Goal: Information Seeking & Learning: Learn about a topic

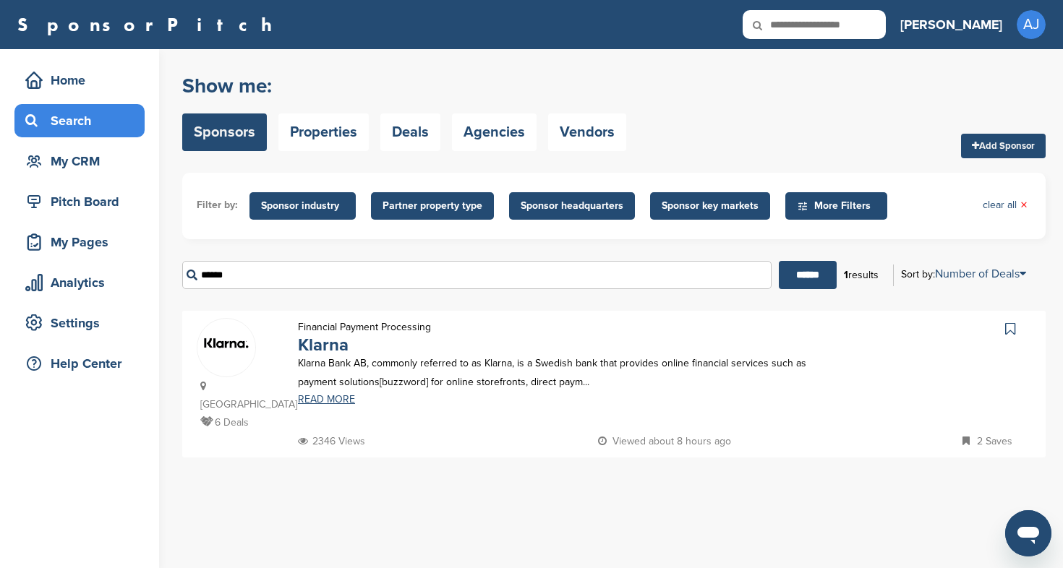
click at [277, 279] on input "******" at bounding box center [476, 275] width 589 height 28
type input "*"
click at [802, 275] on input "******" at bounding box center [808, 275] width 58 height 28
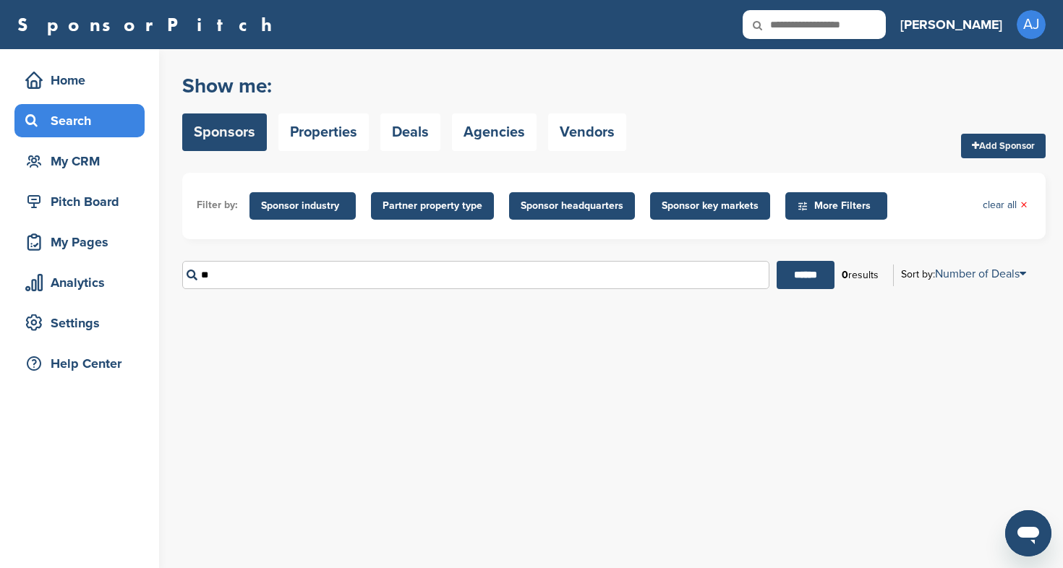
click at [800, 275] on input "******" at bounding box center [805, 275] width 58 height 28
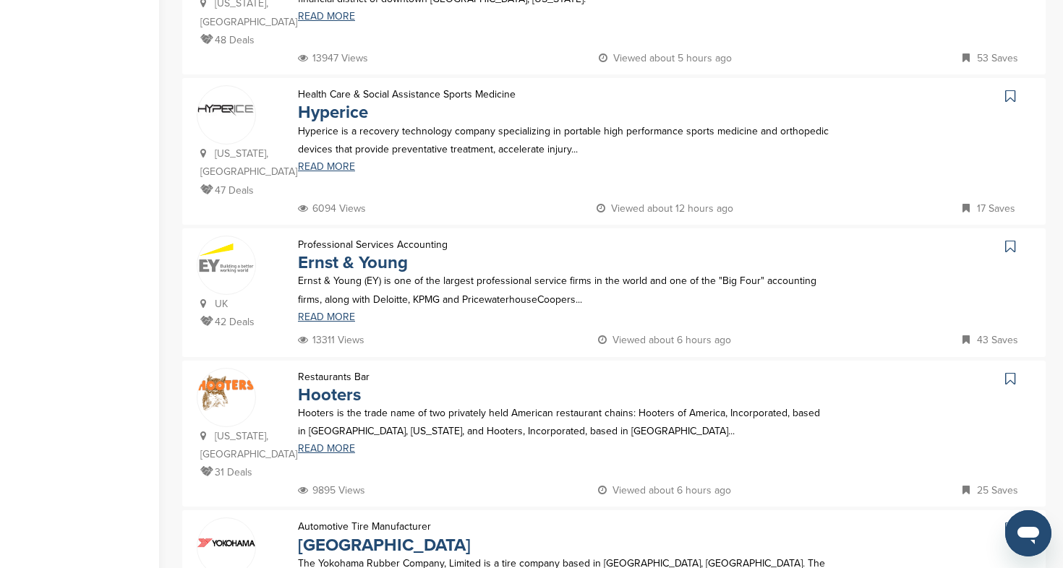
scroll to position [836, 0]
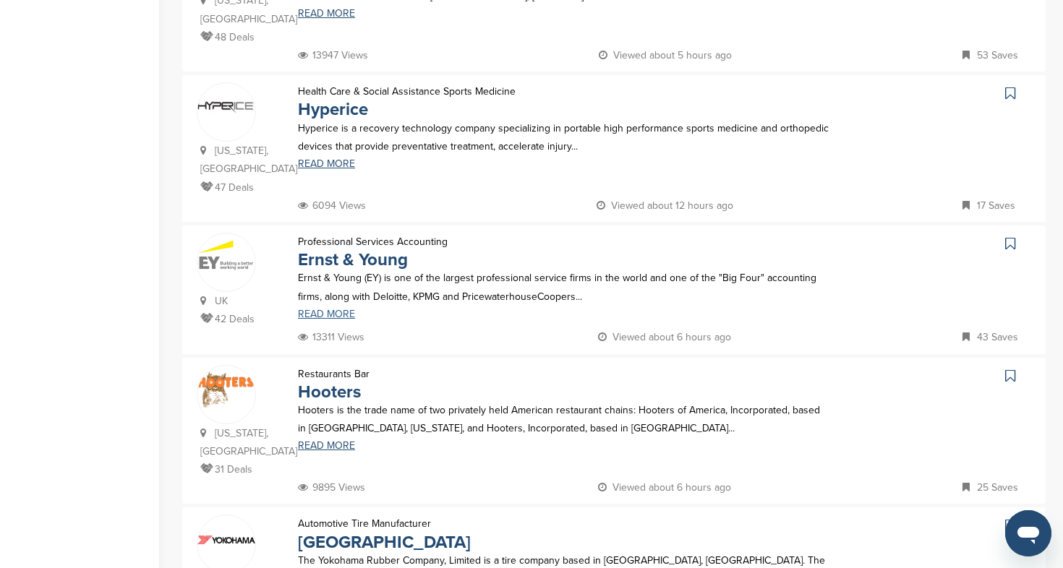
click at [335, 309] on link "READ MORE" at bounding box center [564, 314] width 532 height 10
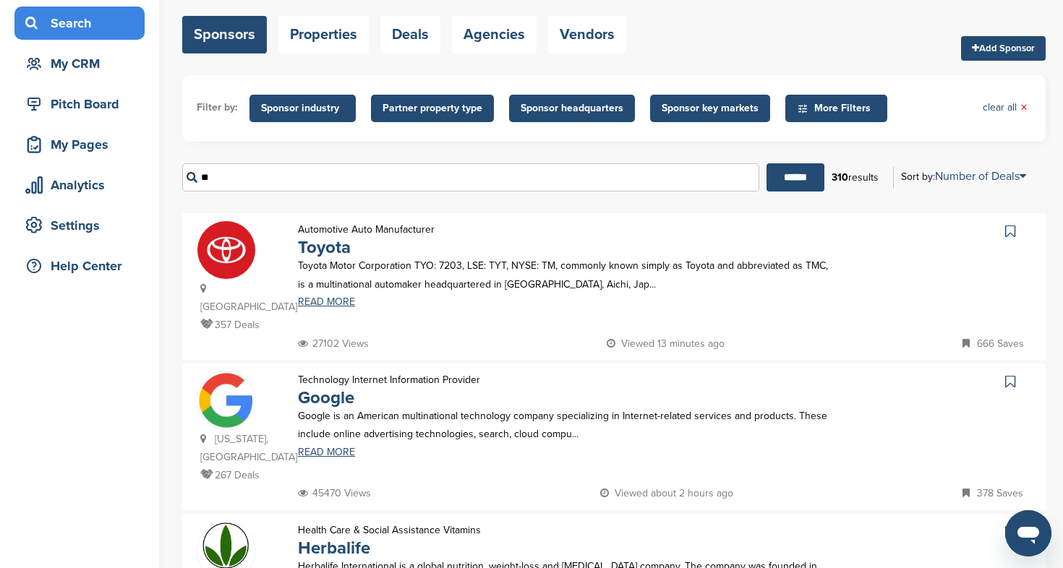
scroll to position [97, 0]
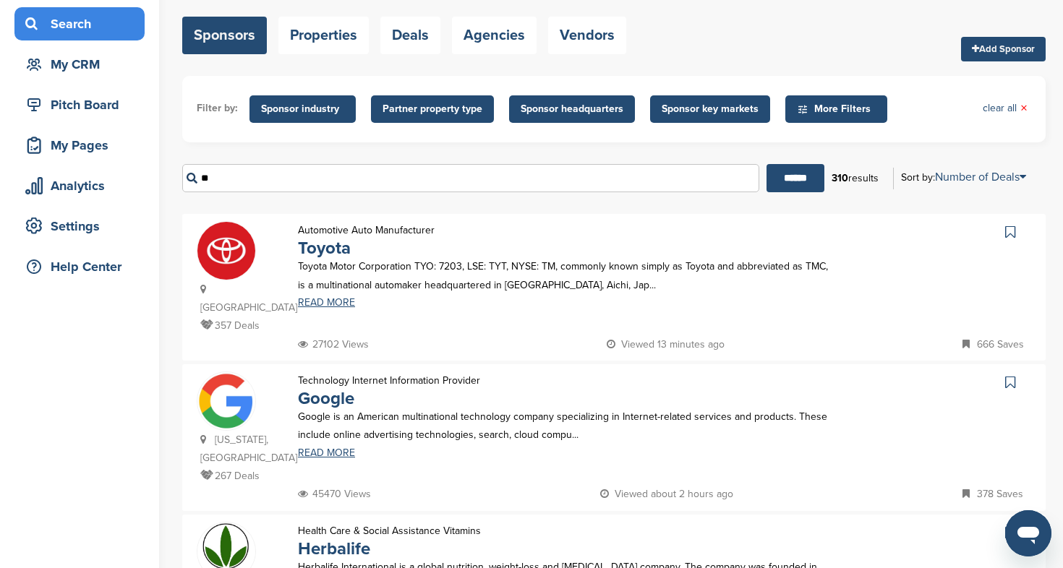
click at [307, 189] on input "**" at bounding box center [470, 178] width 577 height 28
type input "*"
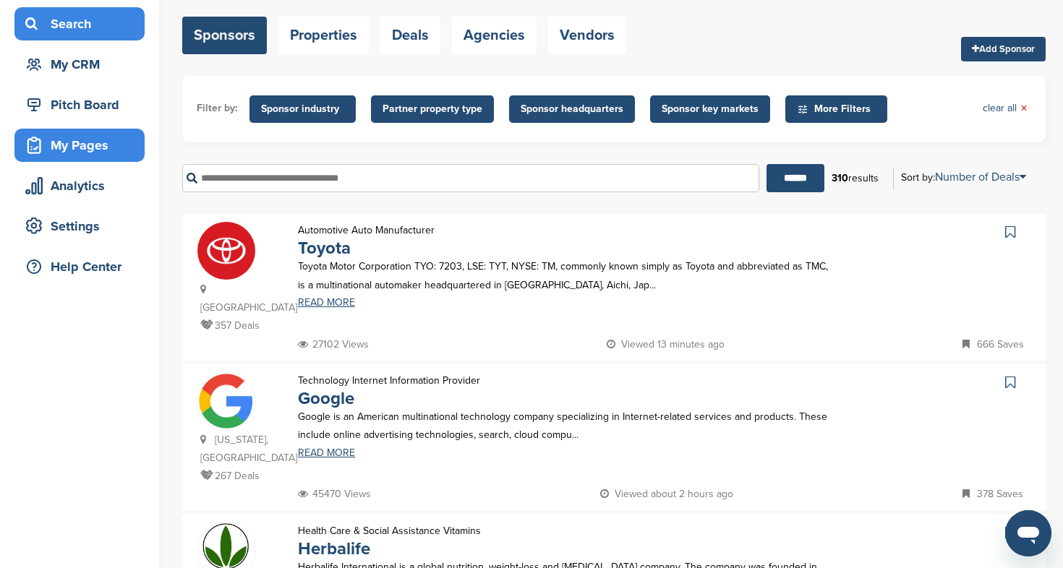
click at [87, 147] on div "My Pages" at bounding box center [83, 145] width 123 height 26
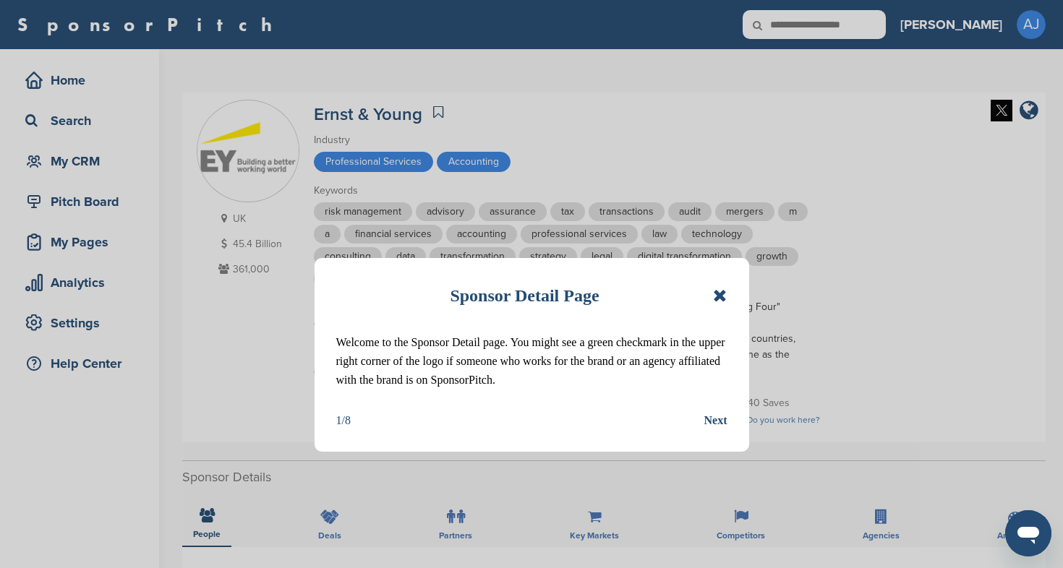
click at [723, 296] on icon at bounding box center [720, 295] width 14 height 17
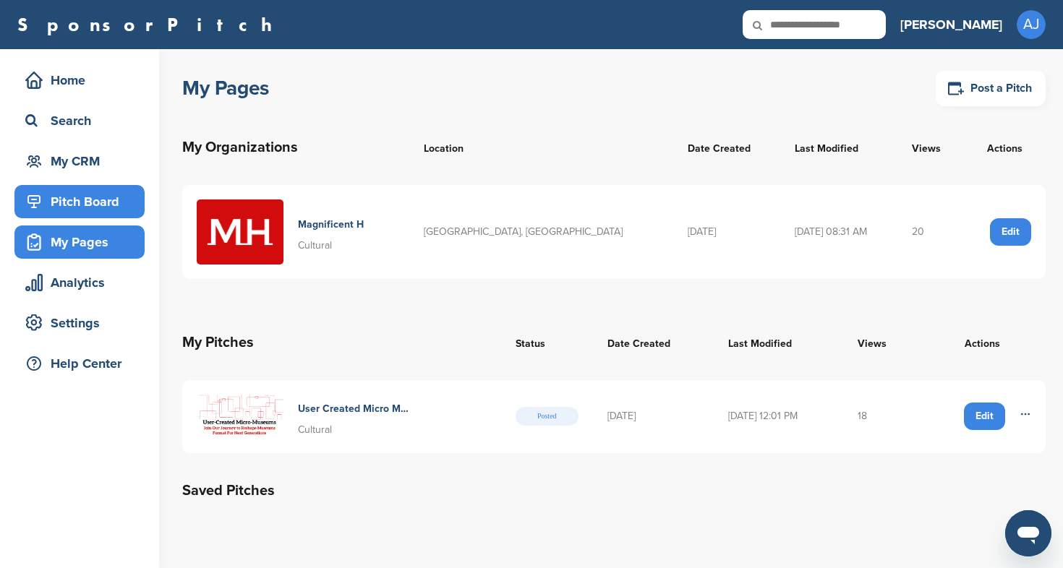
click at [82, 202] on div "Pitch Board" at bounding box center [83, 202] width 123 height 26
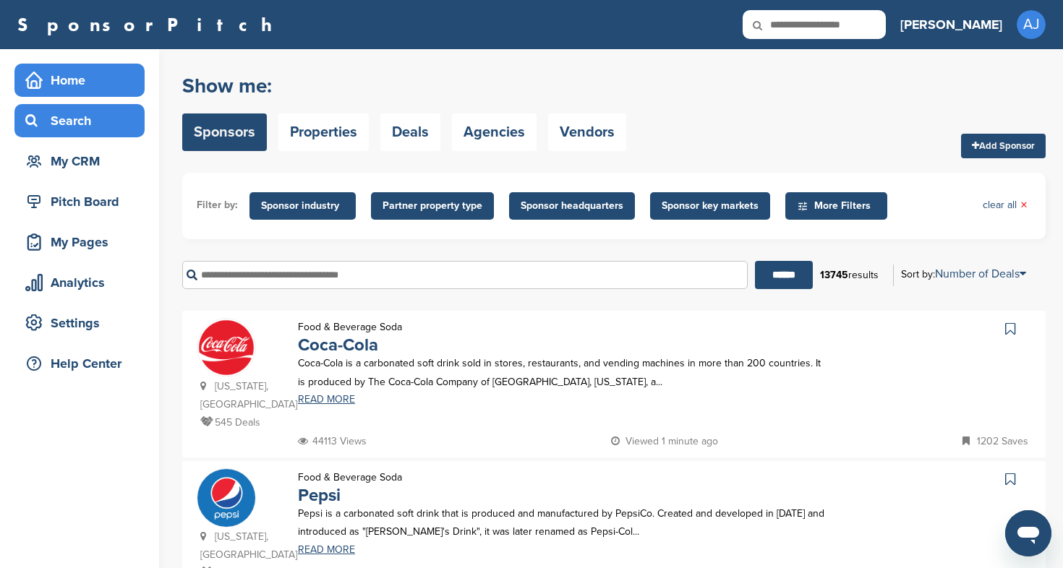
click at [73, 77] on div "Home" at bounding box center [83, 80] width 123 height 26
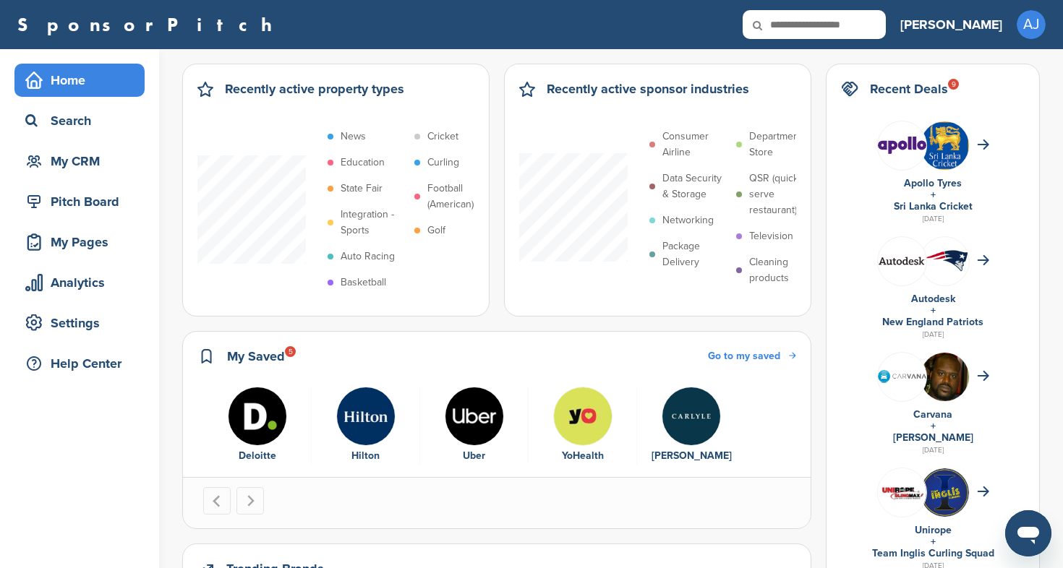
click at [588, 421] on img "4 of 5" at bounding box center [582, 416] width 59 height 59
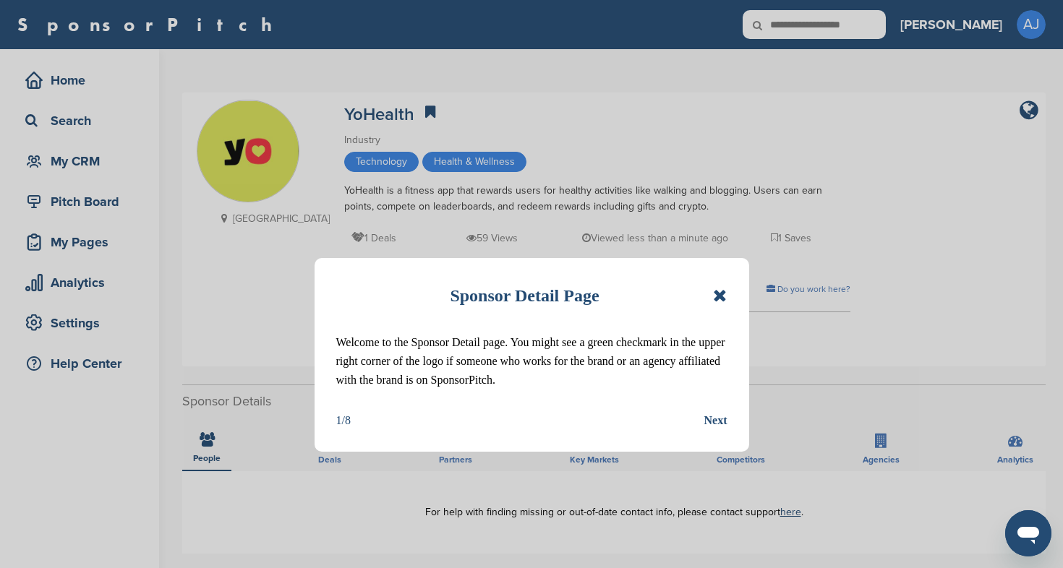
click at [722, 299] on icon at bounding box center [720, 295] width 14 height 17
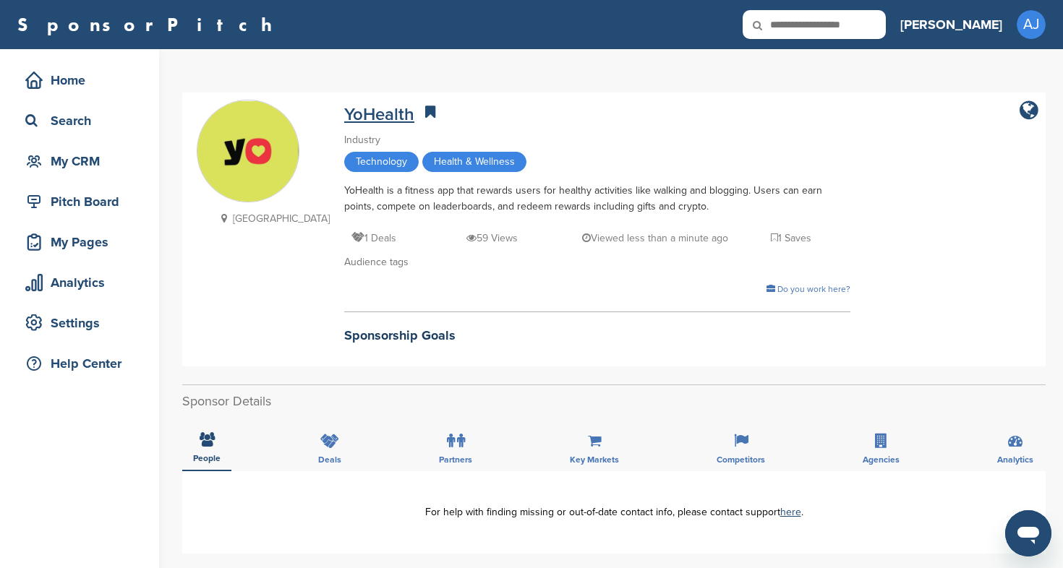
click at [349, 113] on link "YoHealth" at bounding box center [379, 114] width 70 height 21
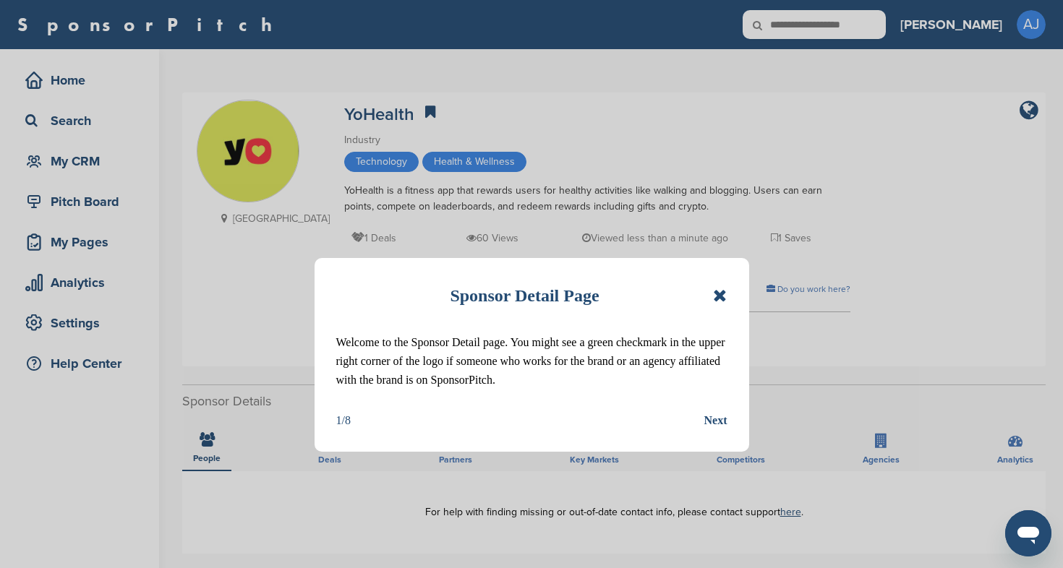
click at [719, 294] on icon at bounding box center [720, 295] width 14 height 17
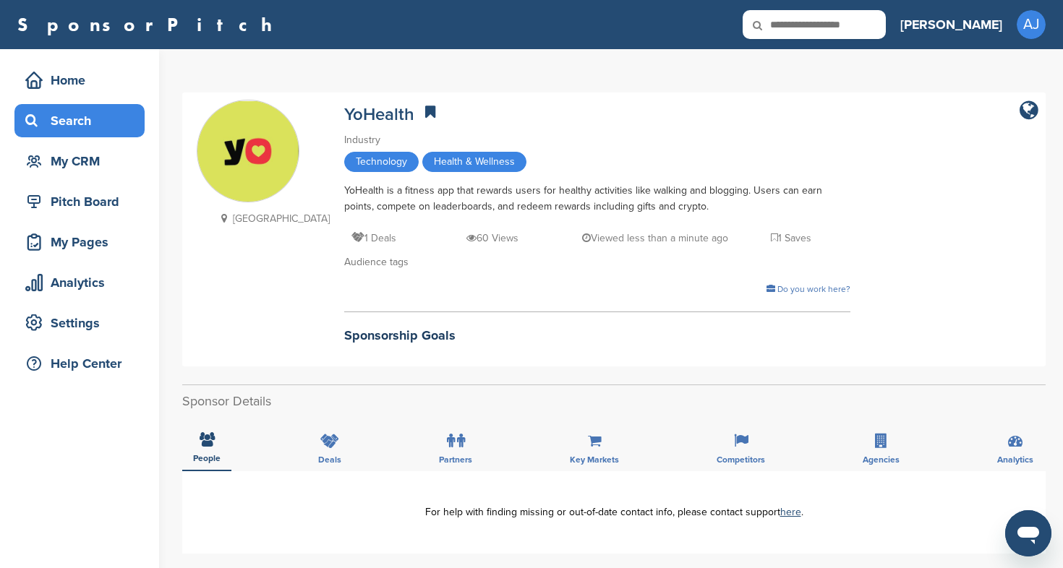
click at [75, 136] on div "Search" at bounding box center [79, 120] width 130 height 33
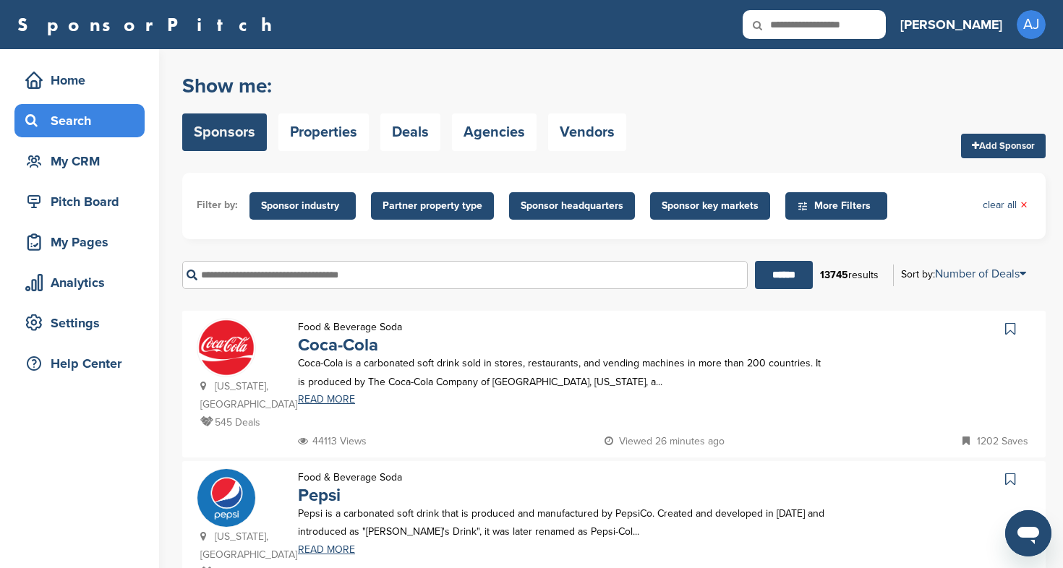
click at [328, 286] on input "text" at bounding box center [464, 275] width 565 height 28
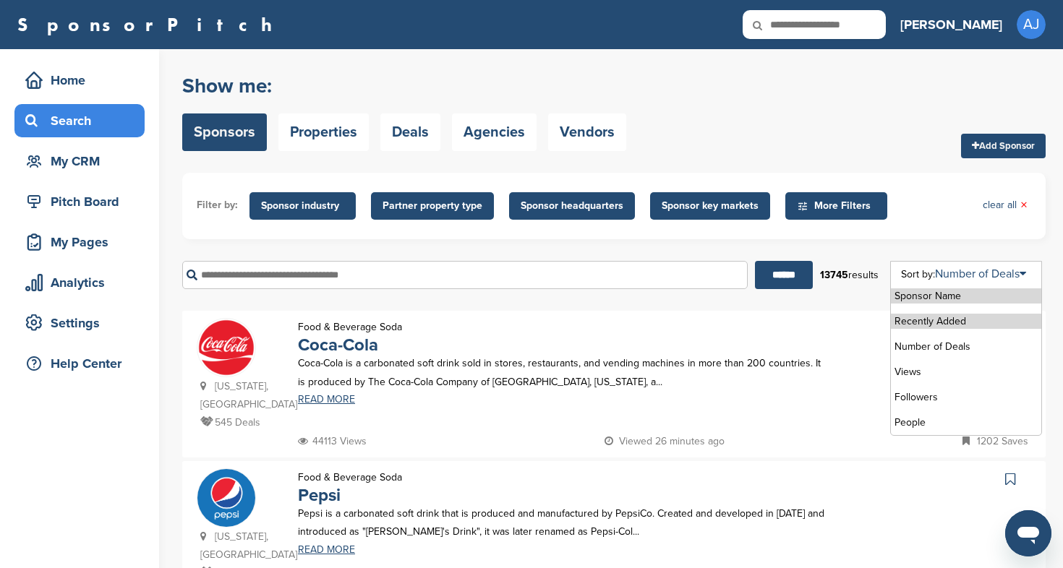
click at [946, 323] on li "Recently Added" at bounding box center [966, 321] width 150 height 15
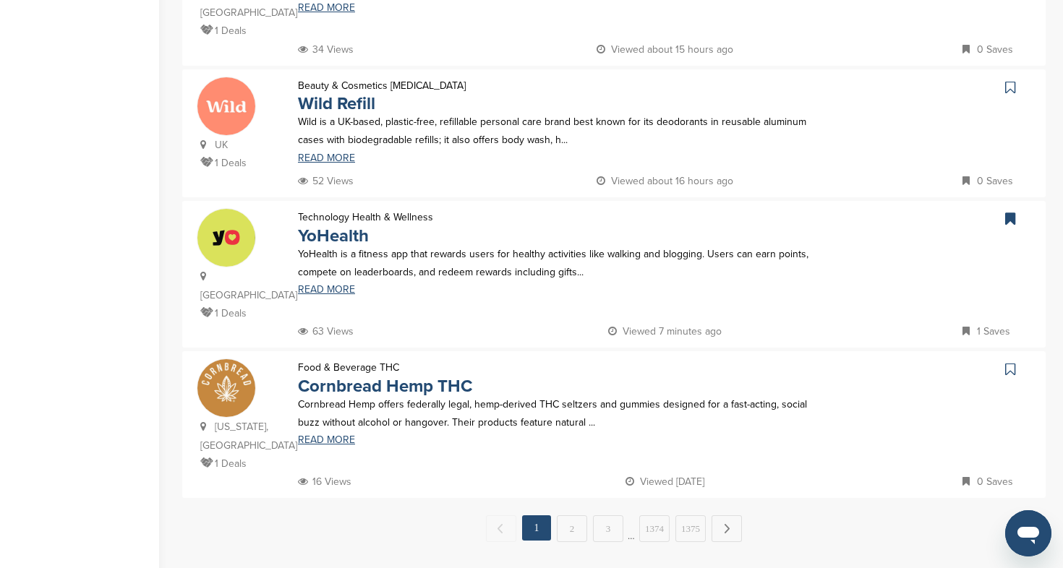
scroll to position [1230, 0]
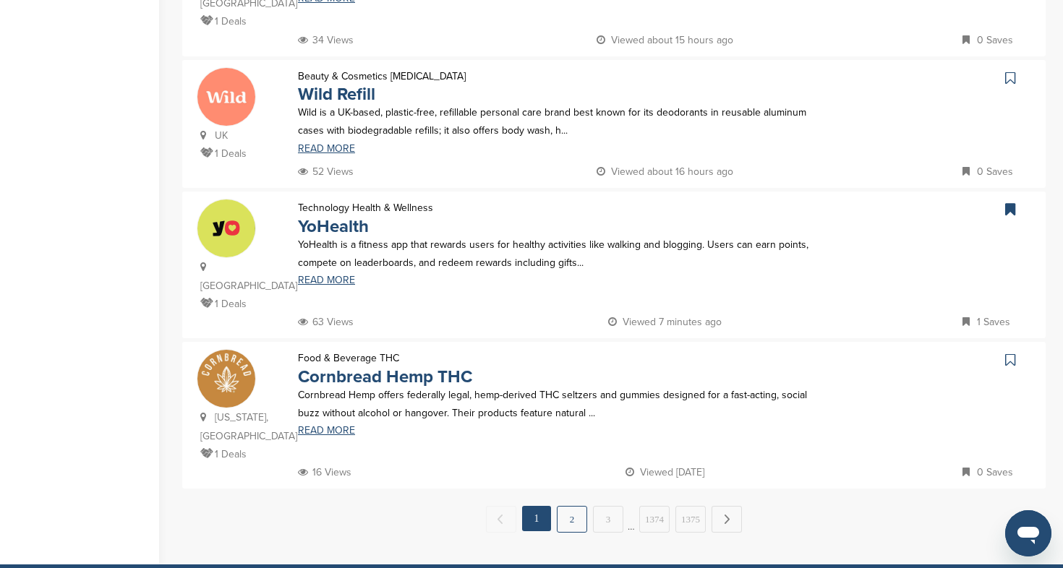
click at [575, 506] on link "2" at bounding box center [572, 519] width 30 height 27
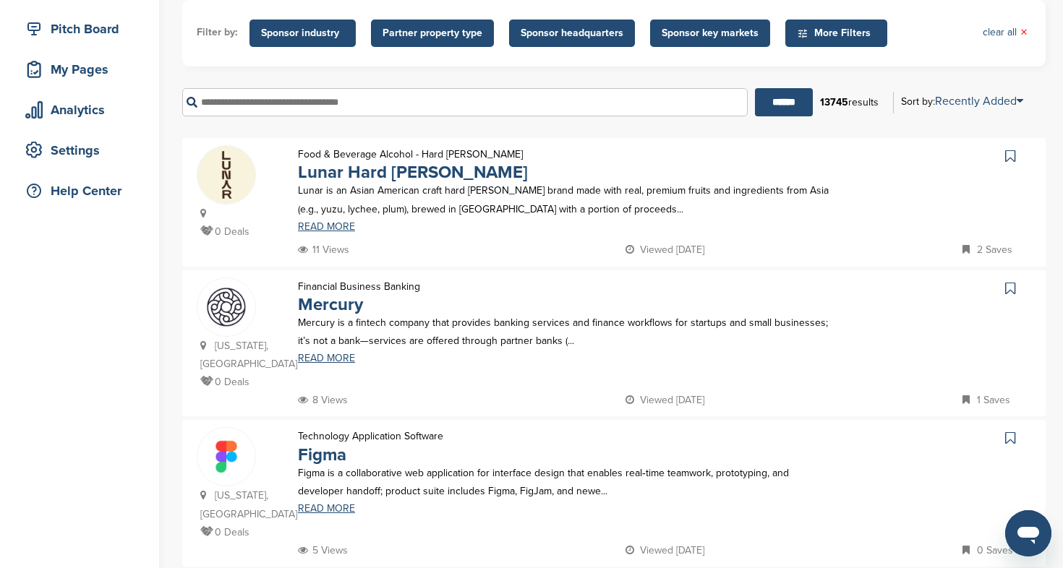
scroll to position [174, 0]
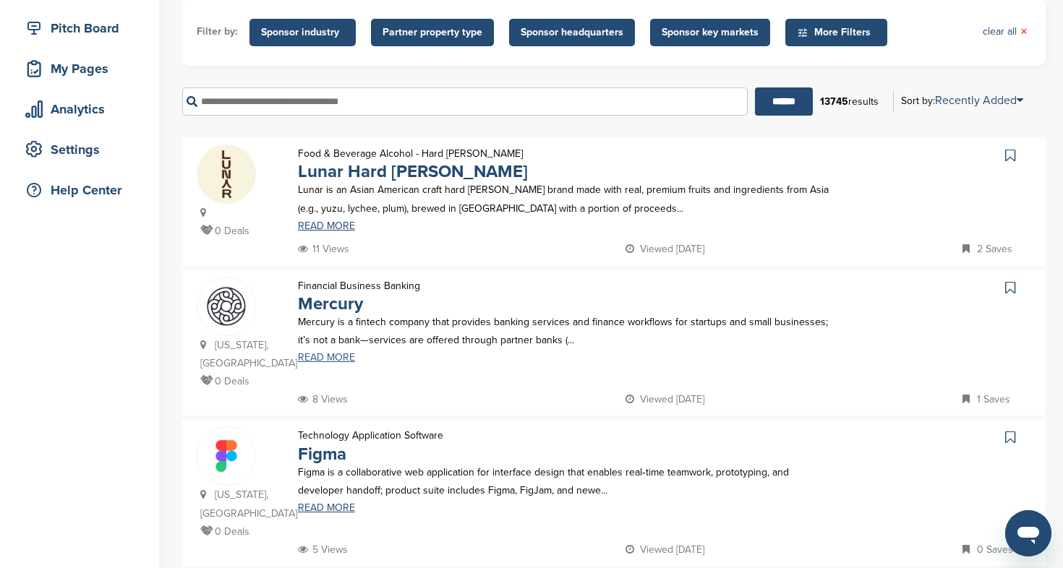
click at [312, 359] on link "READ MORE" at bounding box center [564, 358] width 532 height 10
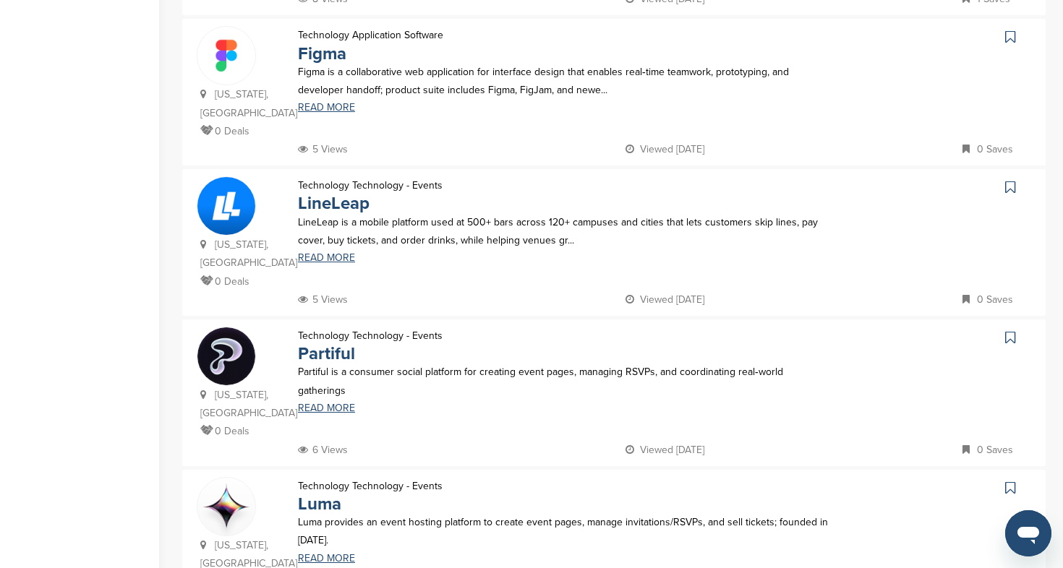
scroll to position [580, 0]
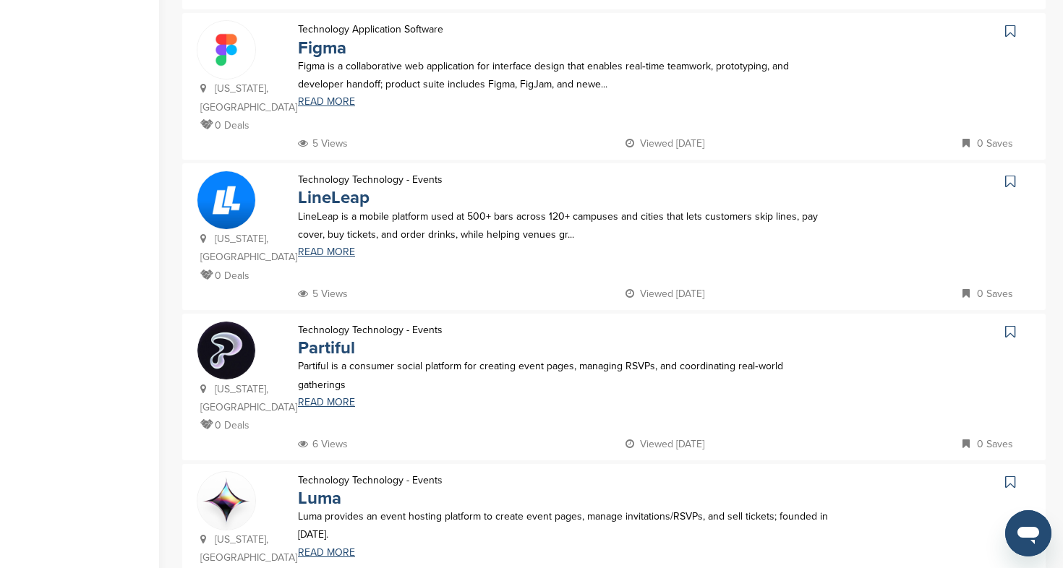
click at [1007, 32] on icon at bounding box center [1010, 31] width 10 height 14
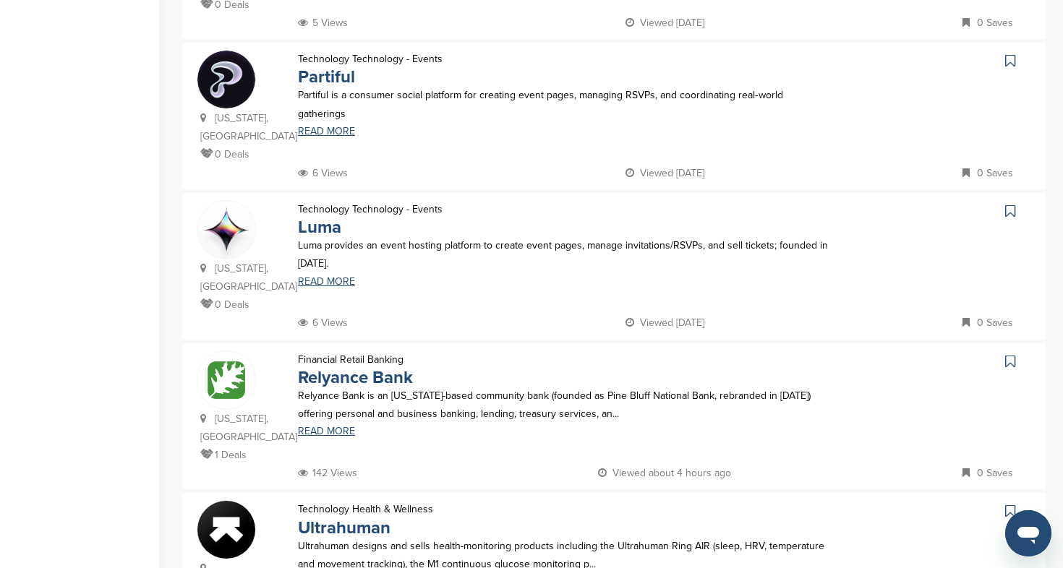
scroll to position [852, 0]
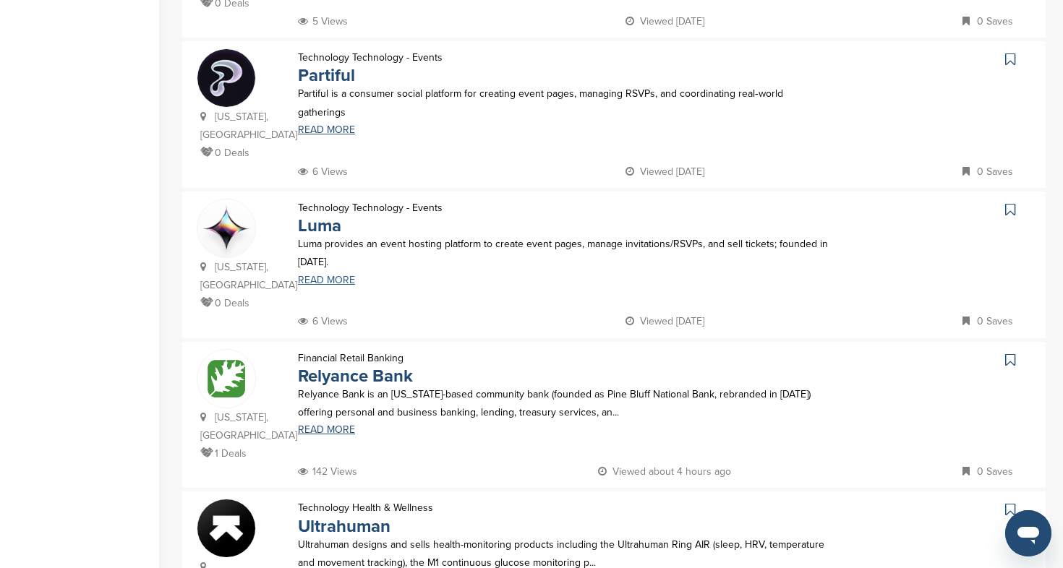
click at [337, 277] on link "READ MORE" at bounding box center [564, 280] width 532 height 10
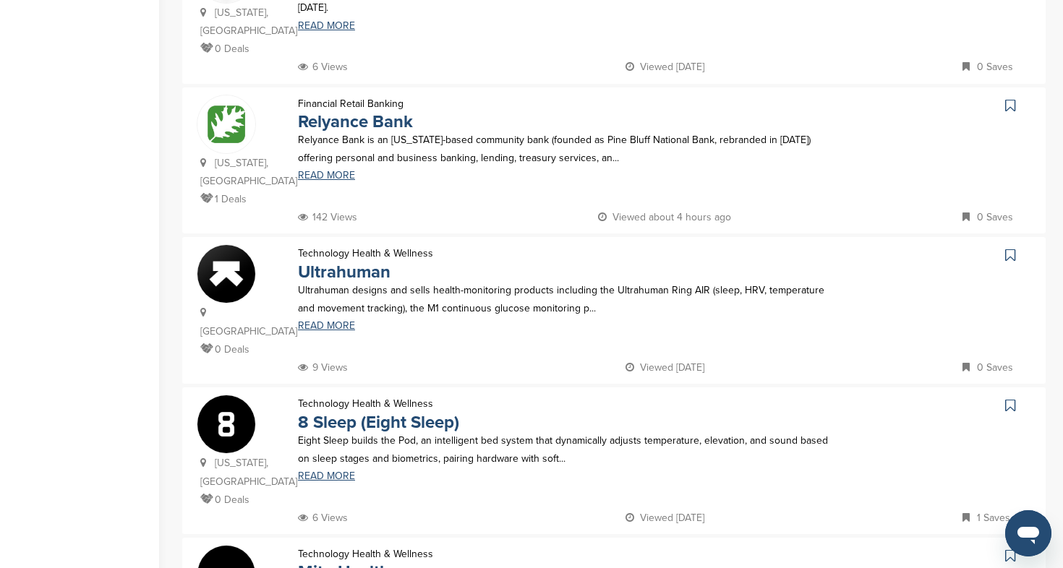
scroll to position [1116, 0]
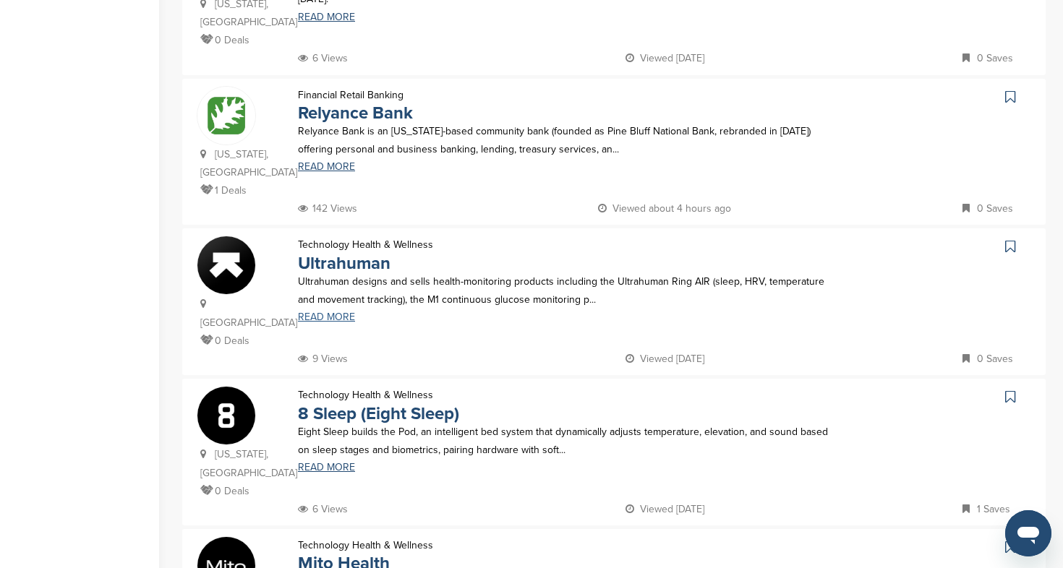
click at [314, 312] on link "READ MORE" at bounding box center [564, 317] width 532 height 10
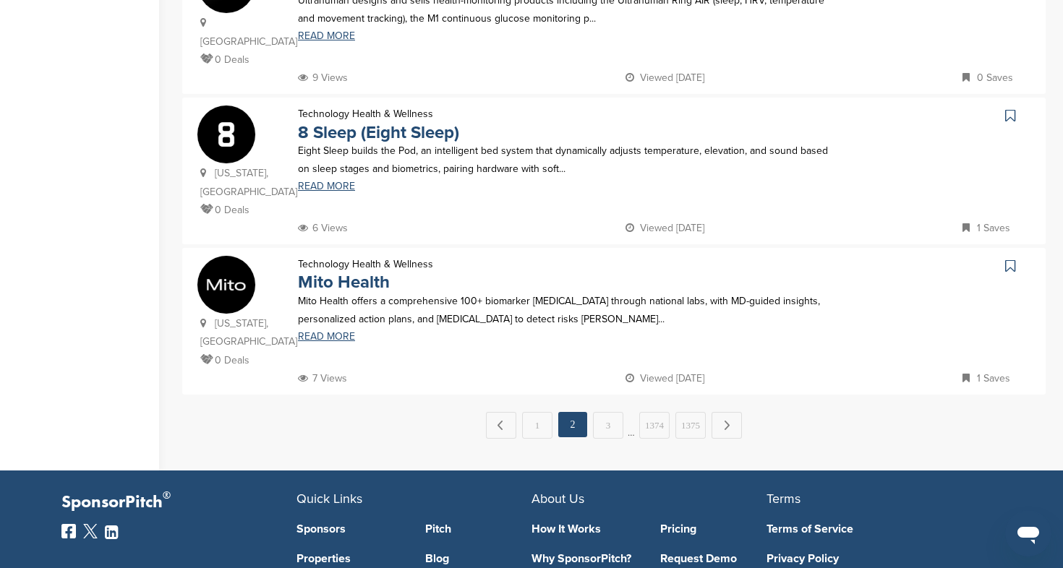
scroll to position [1402, 0]
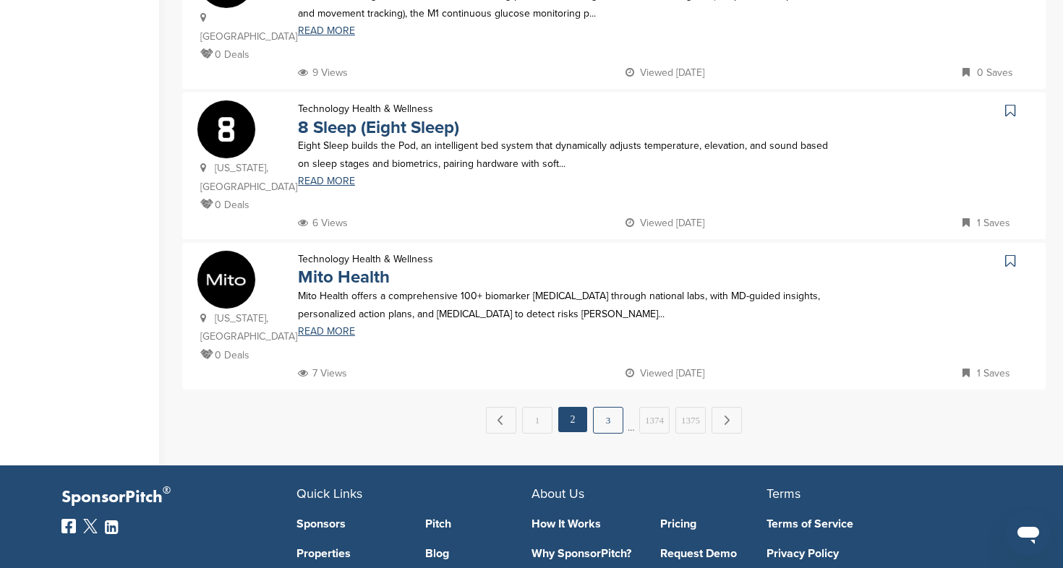
click at [619, 407] on link "3" at bounding box center [608, 420] width 30 height 27
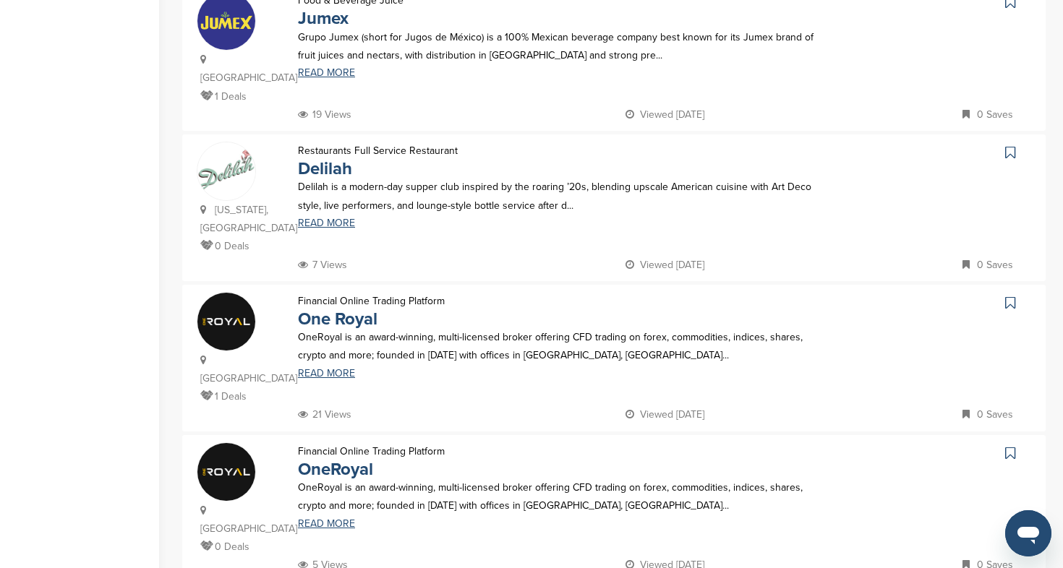
scroll to position [928, 0]
click at [1011, 145] on icon at bounding box center [1010, 152] width 10 height 14
click at [341, 218] on link "READ MORE" at bounding box center [564, 223] width 532 height 10
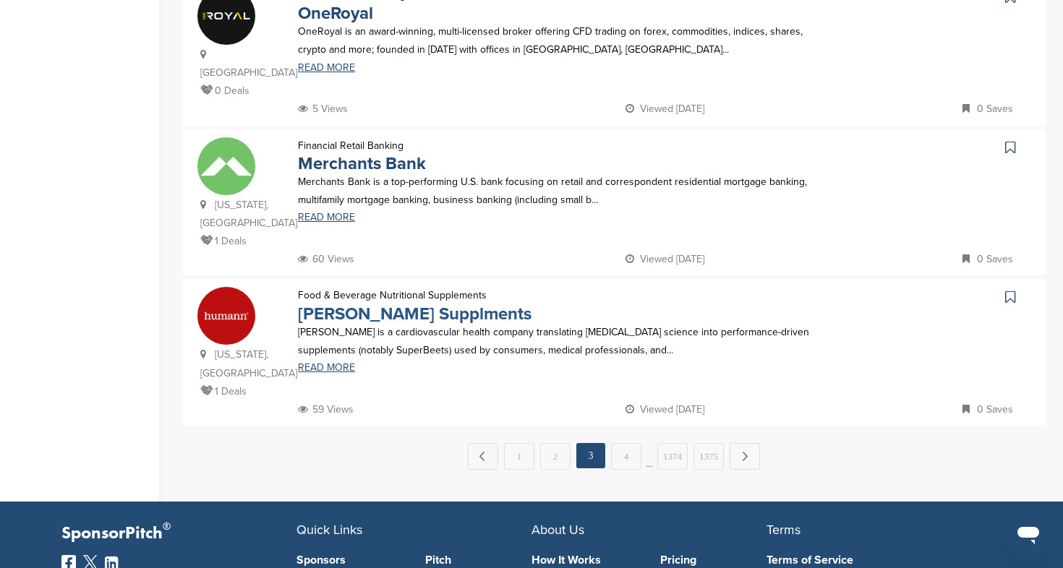
scroll to position [1386, 0]
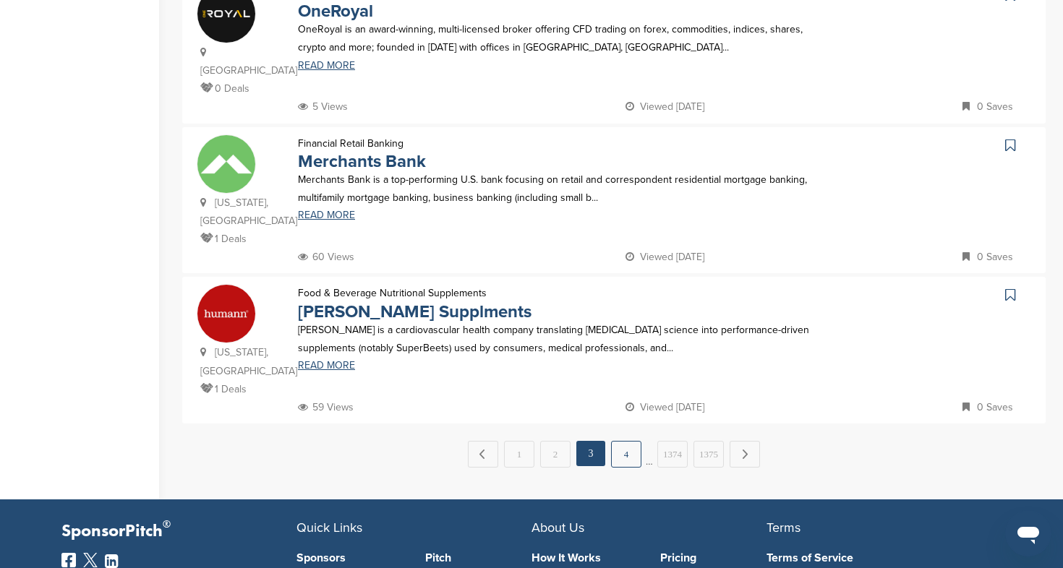
click at [629, 441] on link "4" at bounding box center [626, 454] width 30 height 27
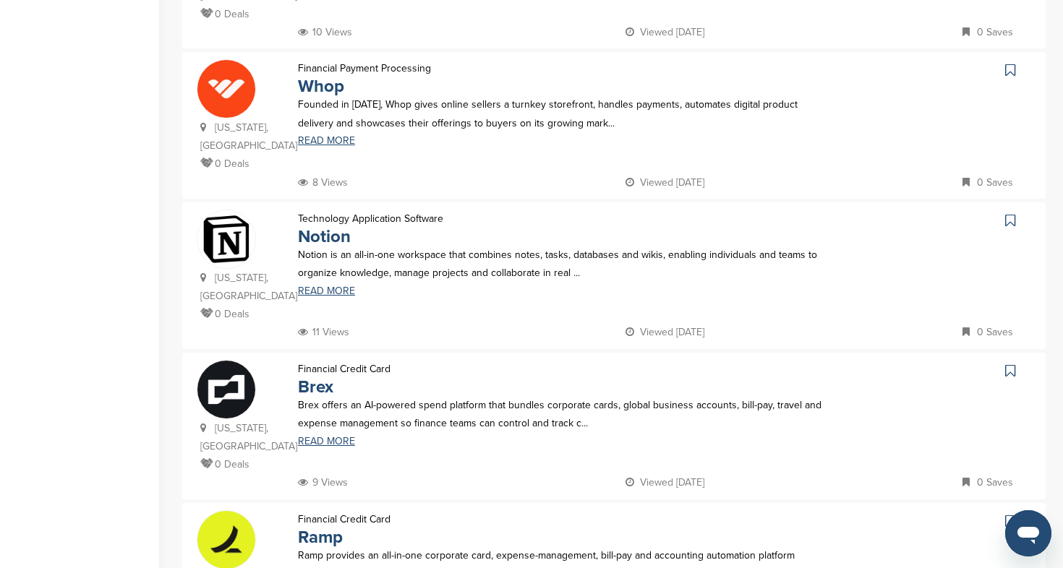
scroll to position [1013, 0]
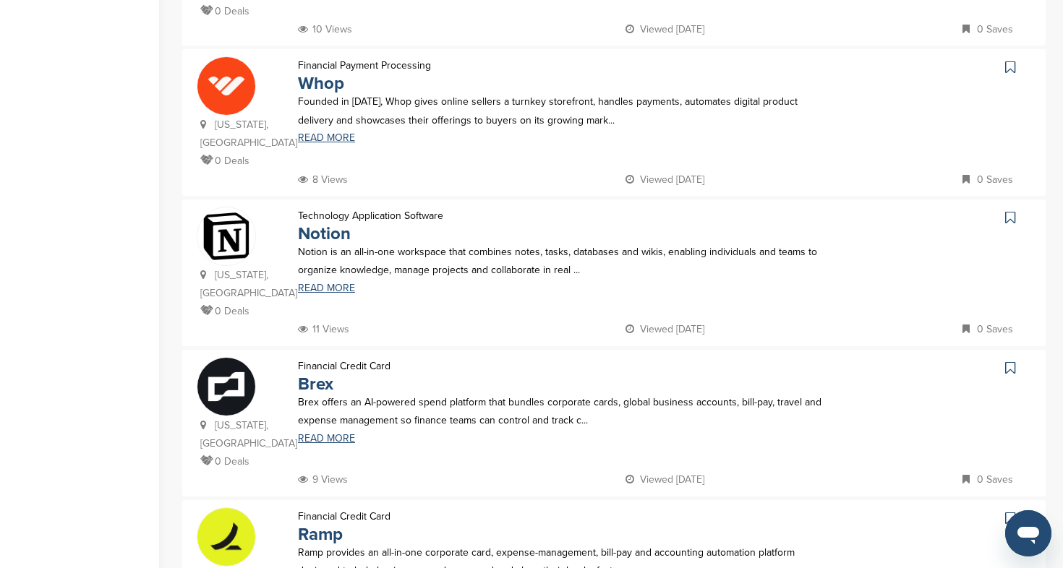
click at [1011, 210] on icon at bounding box center [1010, 217] width 10 height 14
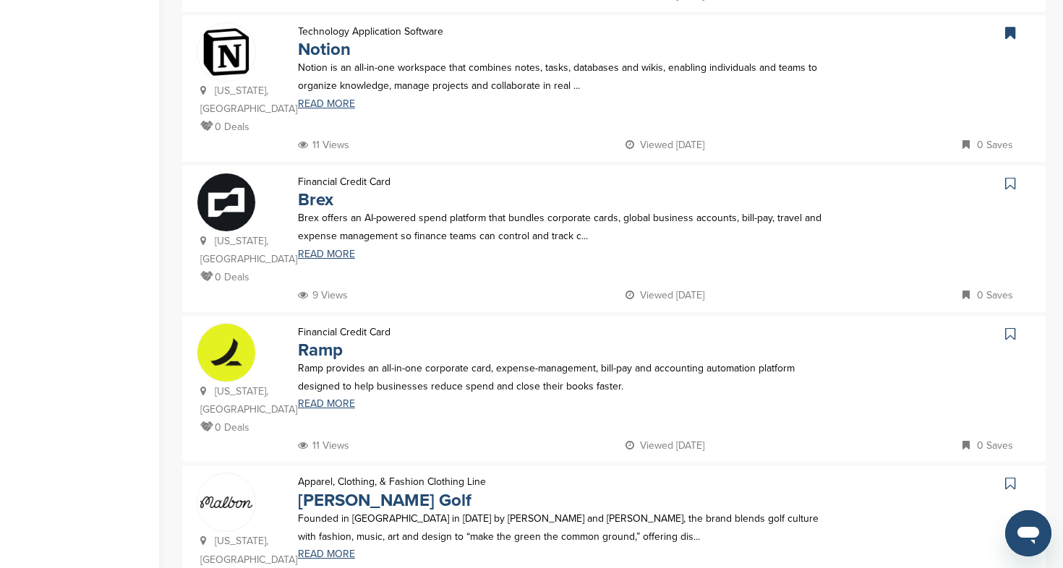
scroll to position [1199, 0]
click at [339, 248] on link "READ MORE" at bounding box center [564, 253] width 532 height 10
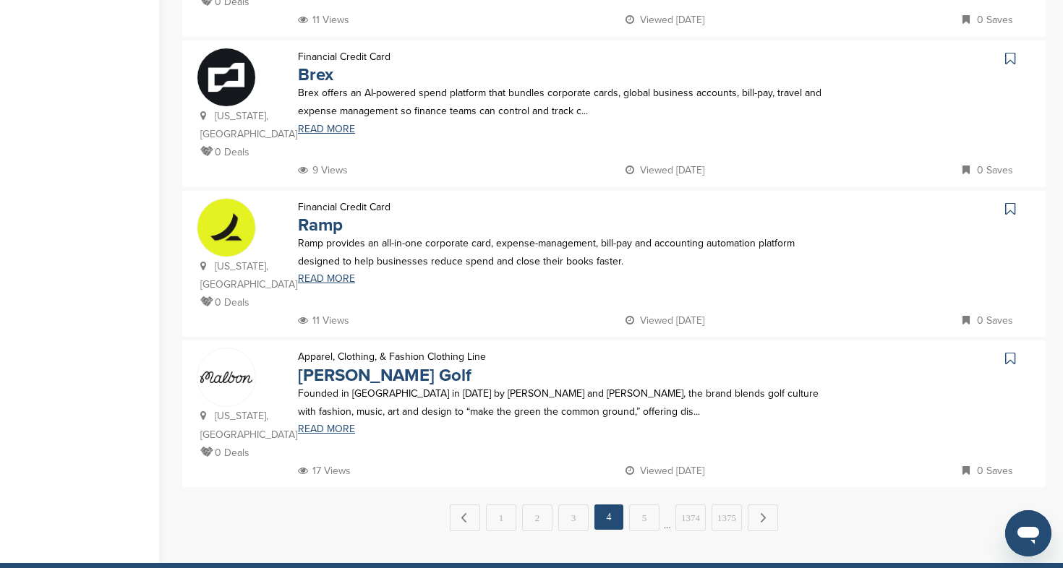
scroll to position [1325, 0]
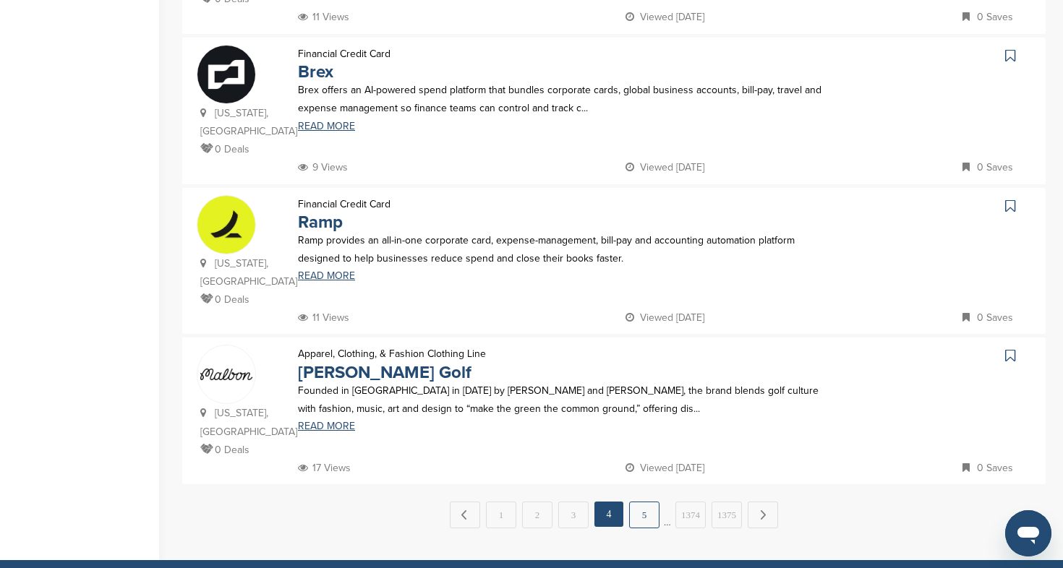
click at [641, 502] on link "5" at bounding box center [644, 515] width 30 height 27
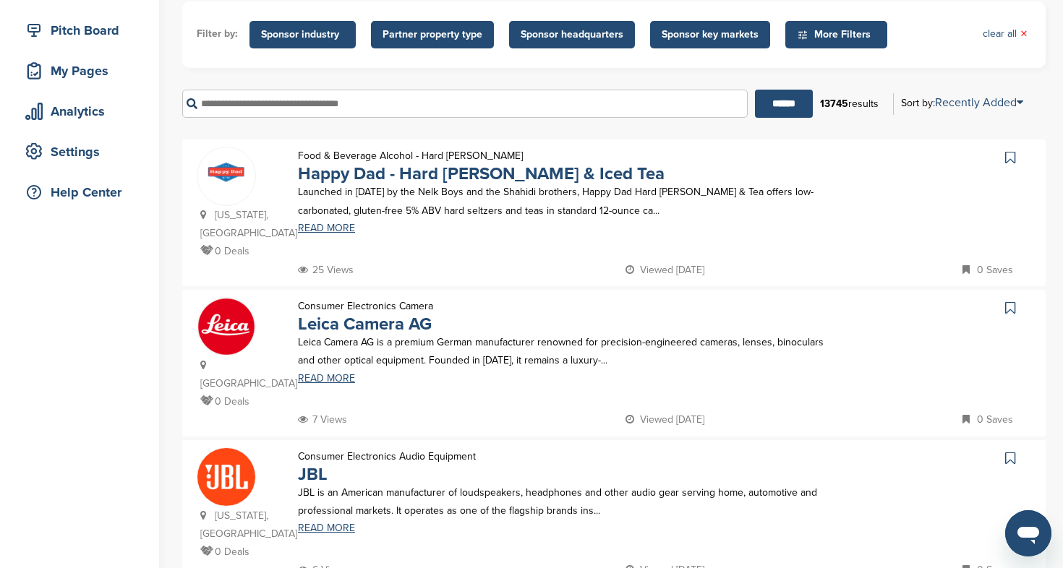
scroll to position [173, 0]
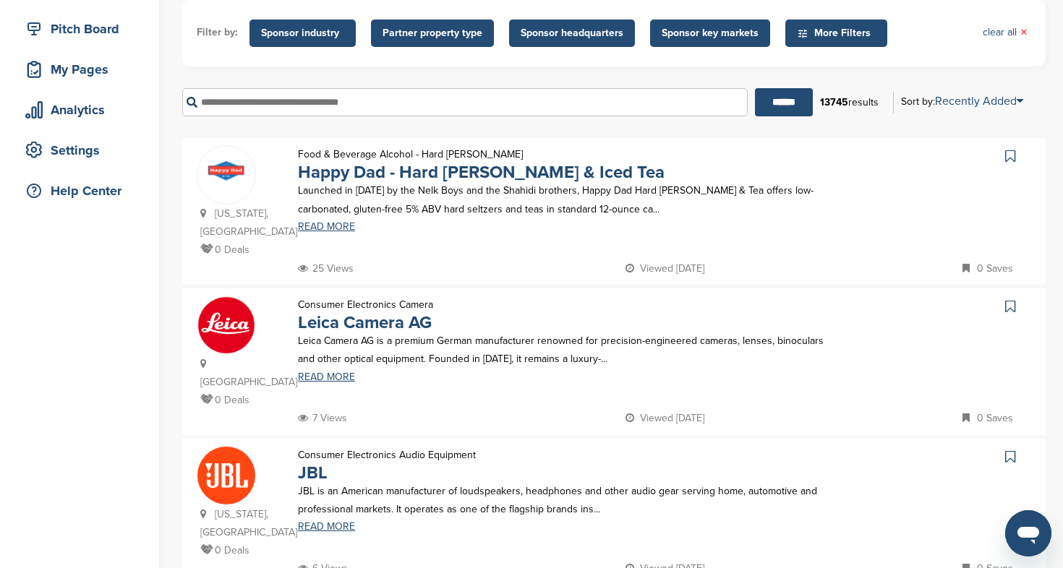
click at [1011, 306] on icon at bounding box center [1010, 306] width 10 height 14
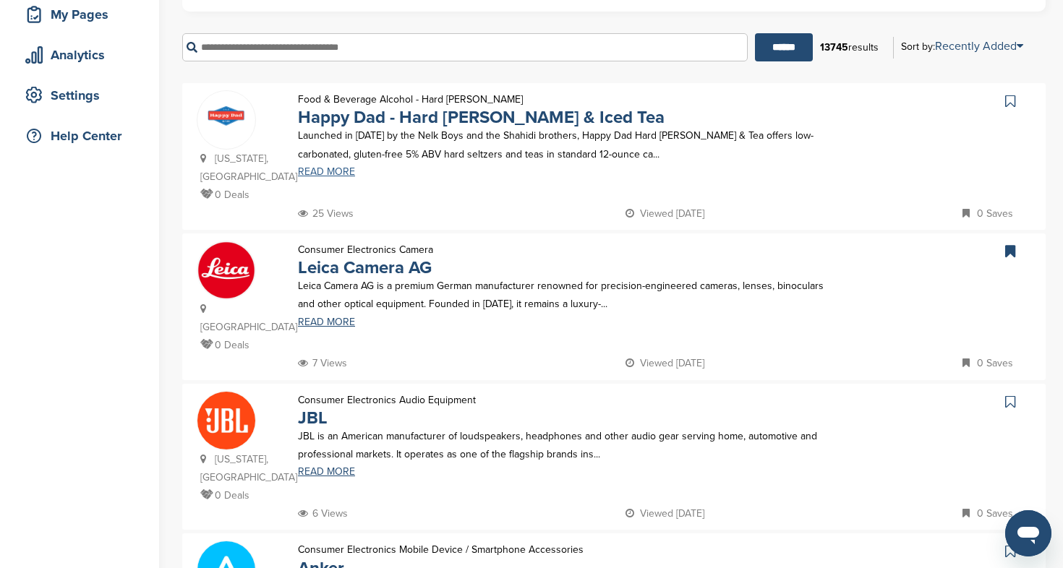
scroll to position [236, 0]
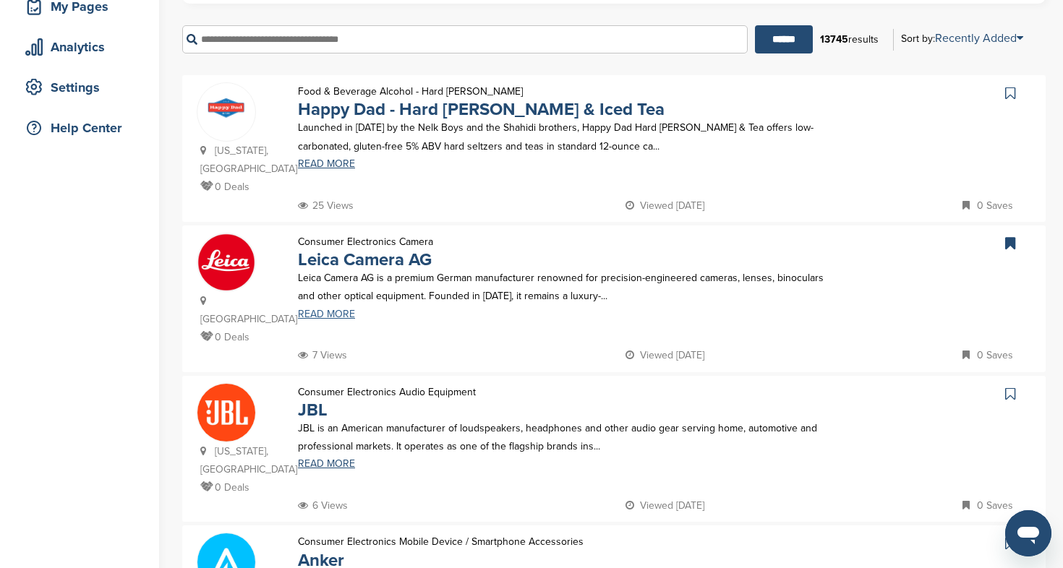
click at [334, 314] on link "READ MORE" at bounding box center [564, 314] width 532 height 10
click at [318, 312] on link "READ MORE" at bounding box center [564, 314] width 532 height 10
click at [320, 315] on link "READ MORE" at bounding box center [564, 314] width 532 height 10
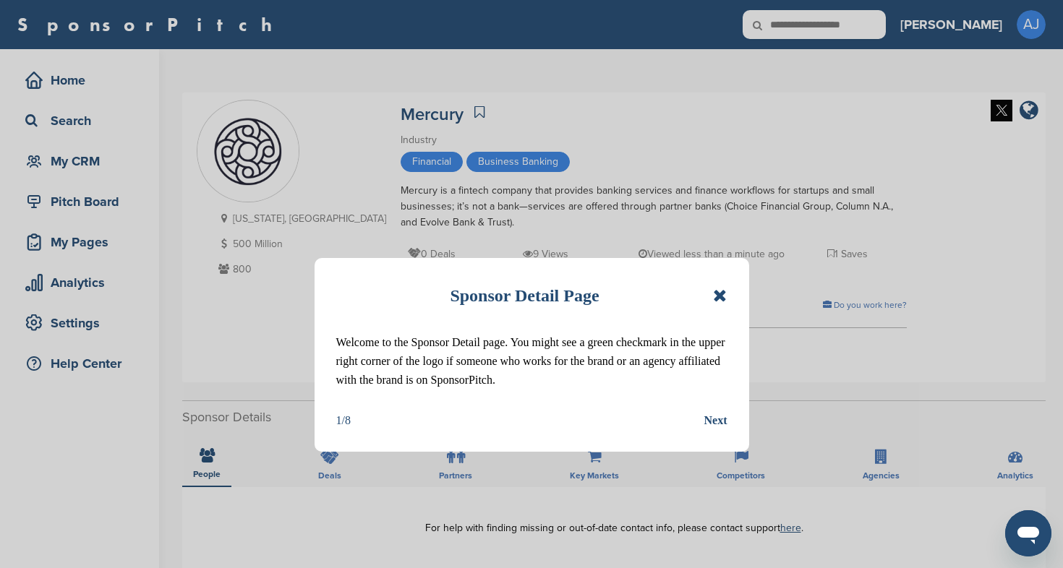
click at [718, 299] on icon at bounding box center [720, 295] width 14 height 17
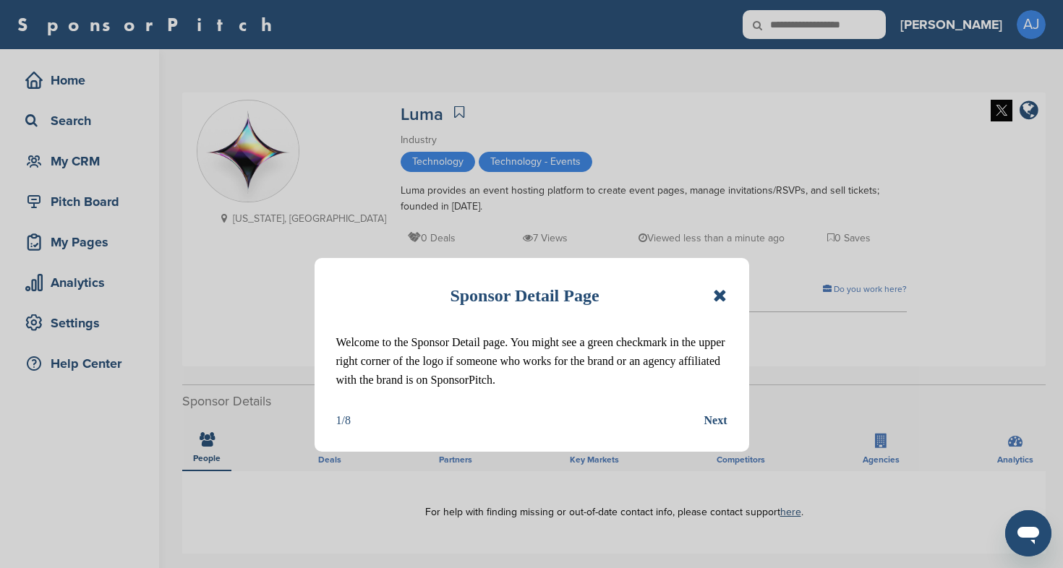
click at [722, 292] on icon at bounding box center [720, 295] width 14 height 17
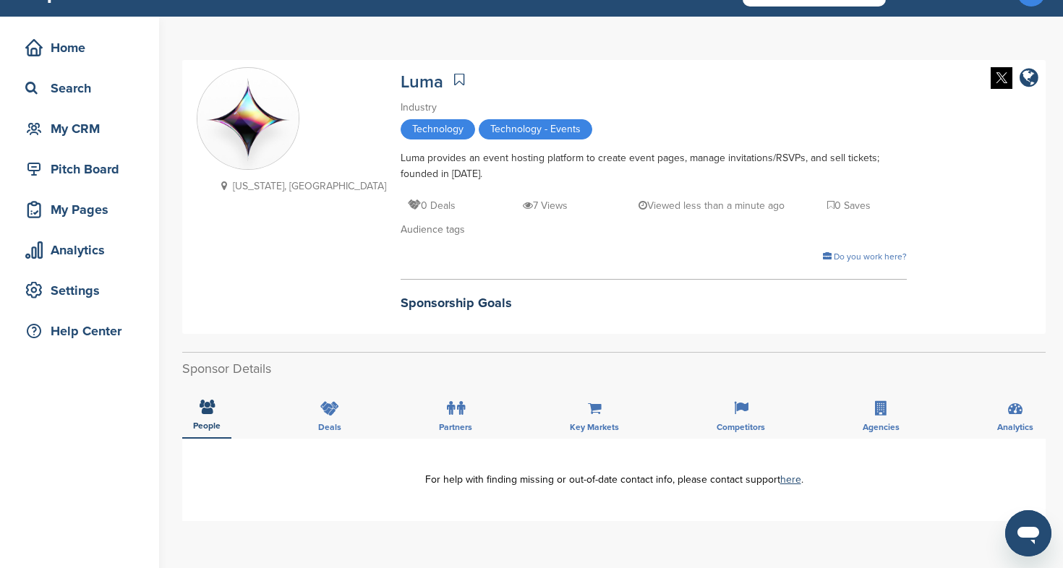
scroll to position [32, 0]
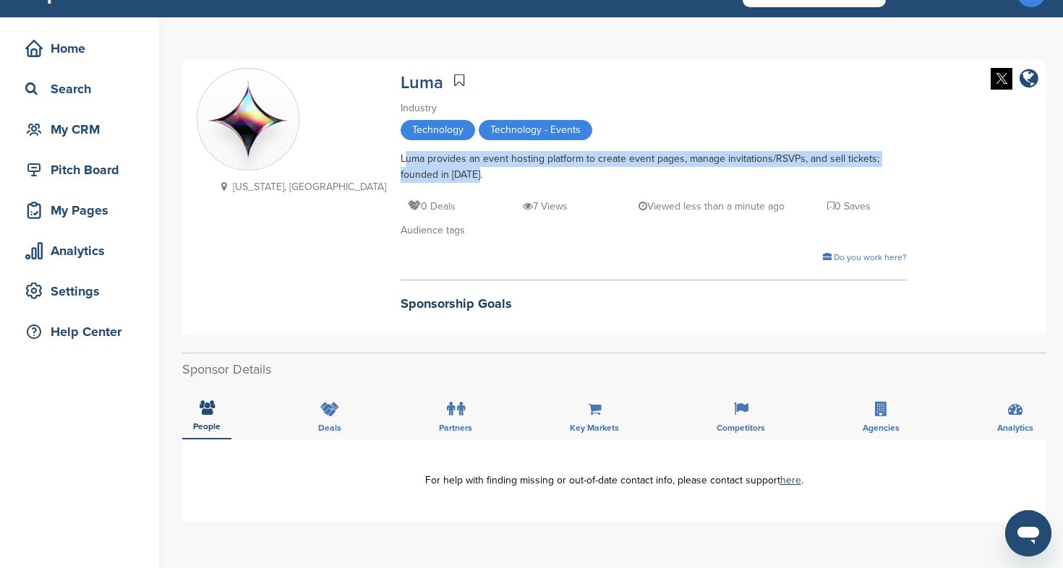
drag, startPoint x: 401, startPoint y: 175, endPoint x: 314, endPoint y: 158, distance: 89.2
click at [314, 158] on div "[US_STATE], [GEOGRAPHIC_DATA] [GEOGRAPHIC_DATA] Industry Technology Technology …" at bounding box center [614, 198] width 834 height 260
copy div "Luma provides an event hosting platform to create event pages, manage invitatio…"
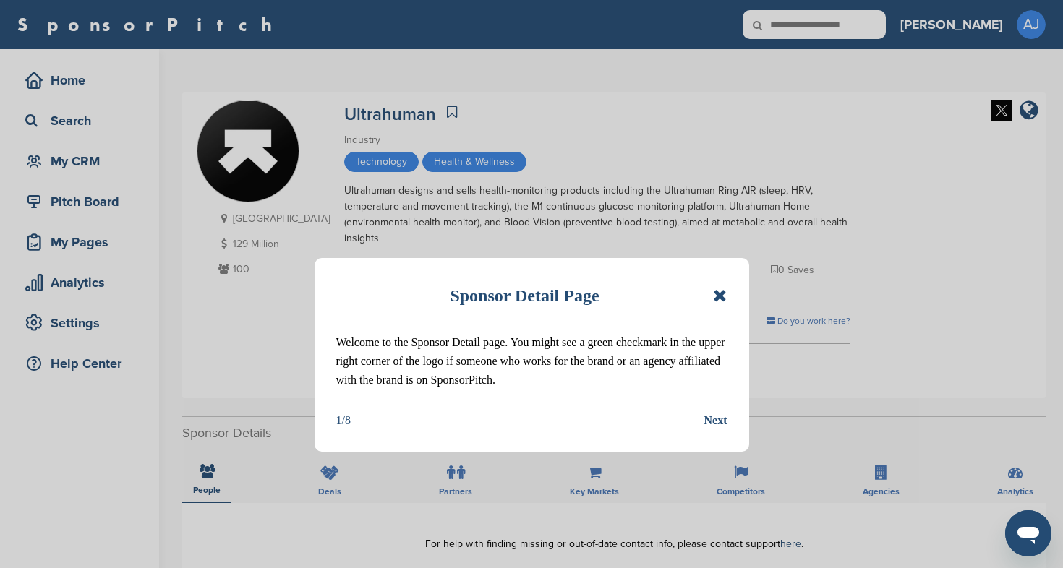
click at [722, 298] on icon at bounding box center [720, 295] width 14 height 17
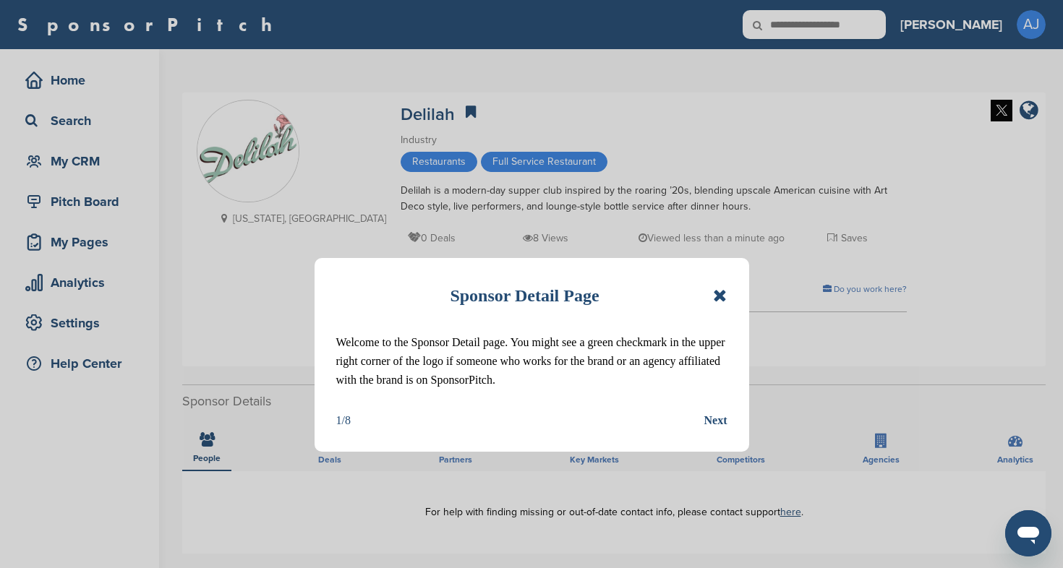
click at [724, 299] on icon at bounding box center [720, 295] width 14 height 17
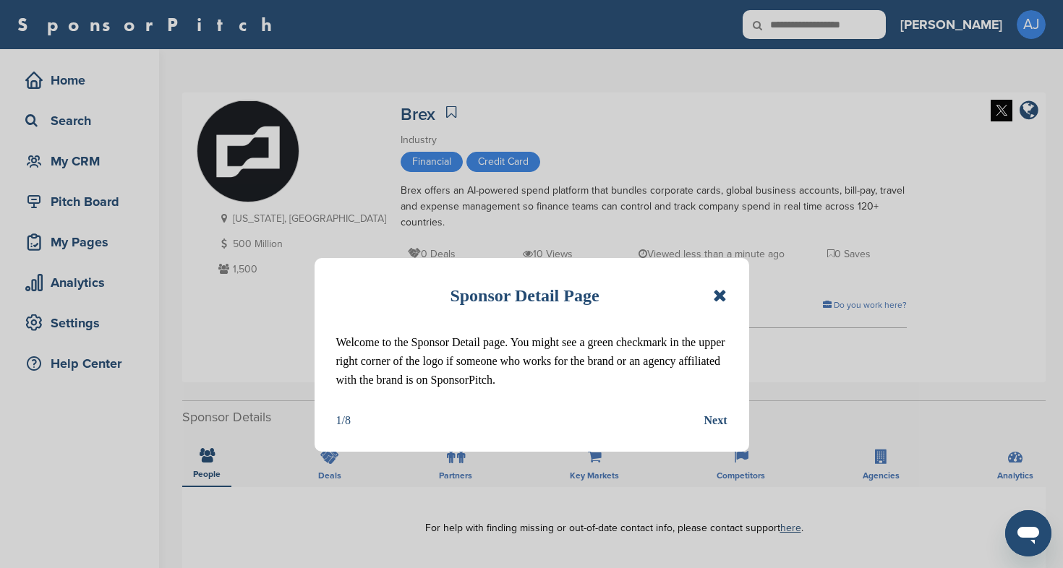
click at [723, 294] on icon at bounding box center [720, 295] width 14 height 17
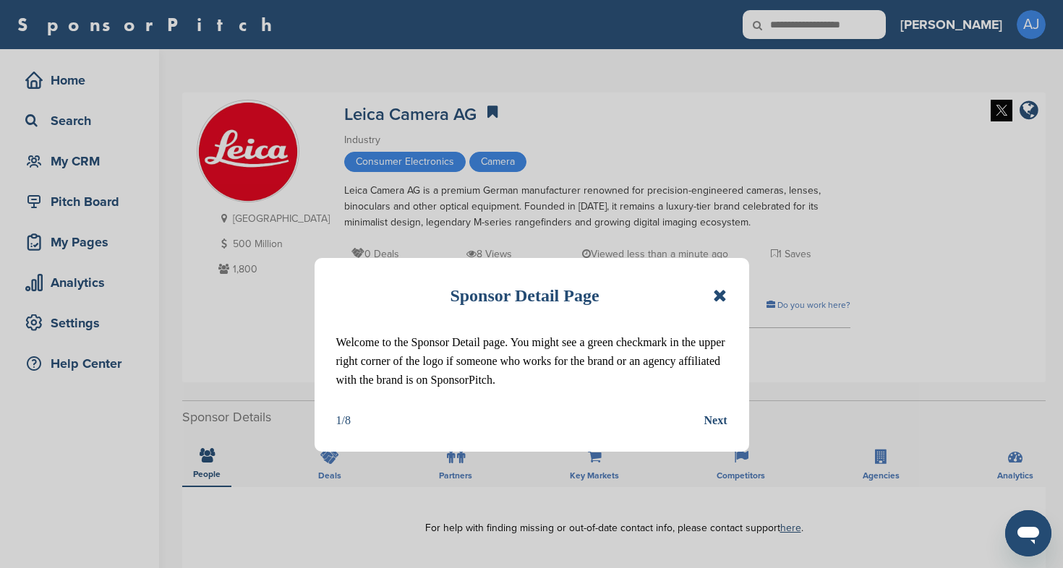
click at [722, 300] on icon at bounding box center [720, 295] width 14 height 17
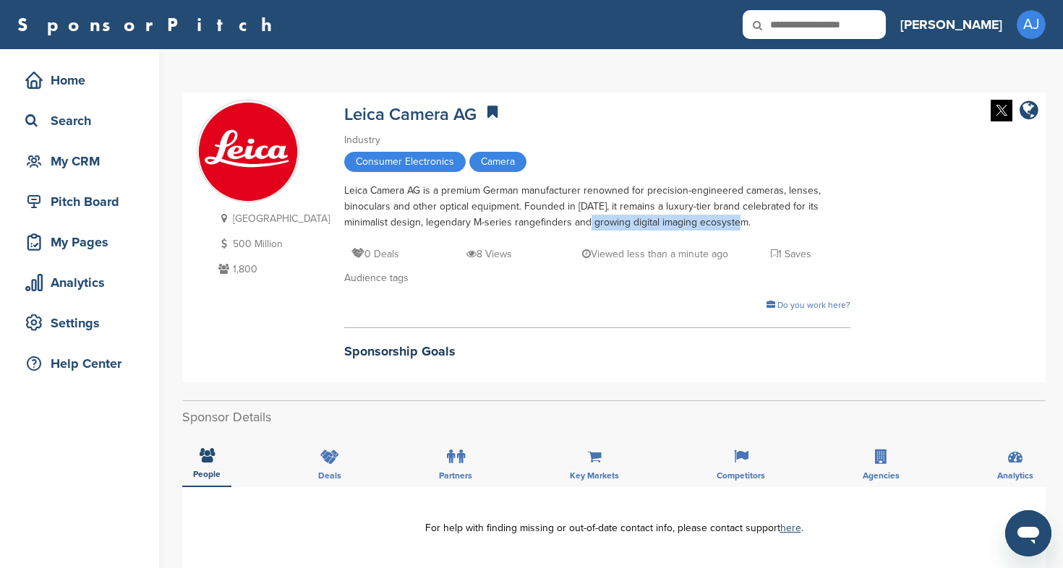
drag, startPoint x: 561, startPoint y: 221, endPoint x: 714, endPoint y: 228, distance: 152.7
click at [714, 228] on div "Leica Camera AG is a premium German manufacturer renowned for precision-enginee…" at bounding box center [597, 207] width 506 height 48
copy div "growing digital imaging ecosystem"
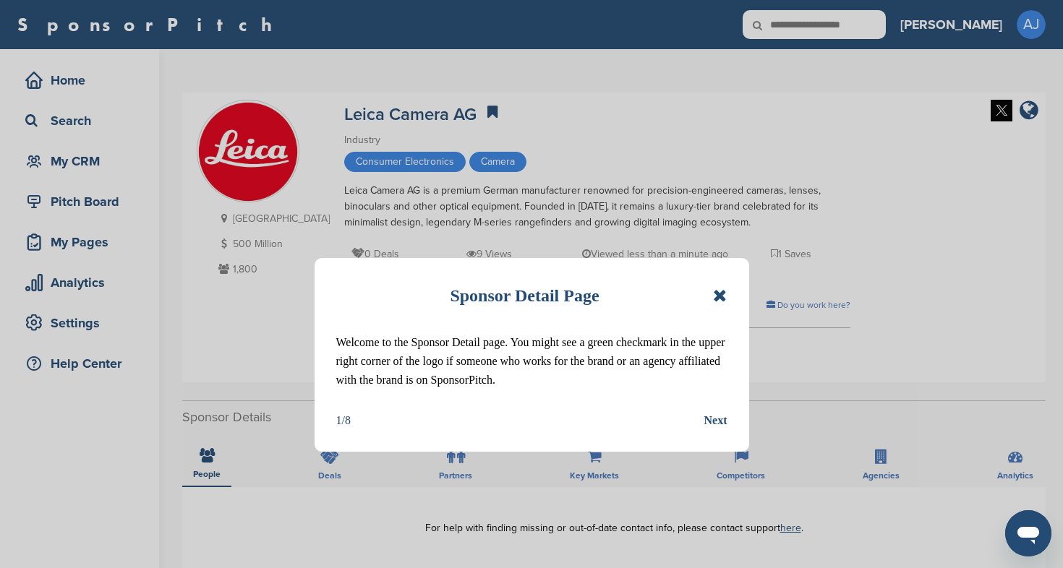
click at [719, 293] on icon at bounding box center [720, 295] width 14 height 17
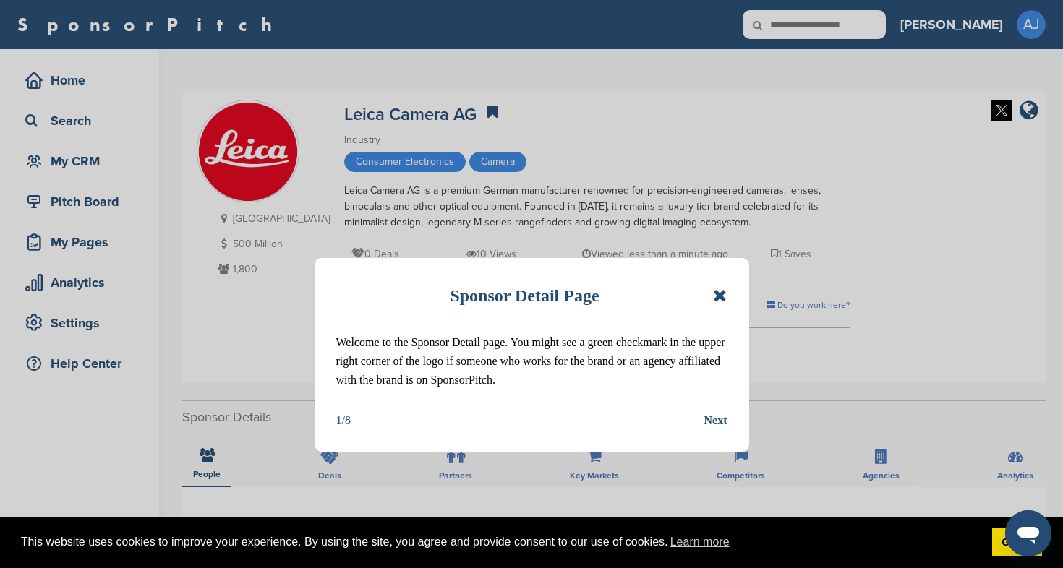
click at [719, 296] on icon at bounding box center [720, 295] width 14 height 17
